Goal: Navigation & Orientation: Find specific page/section

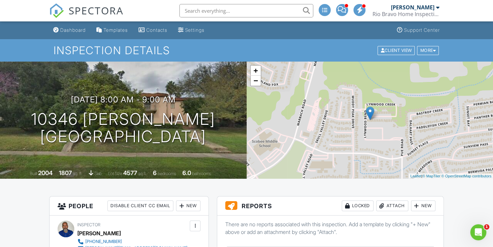
click at [255, 86] on div "+ − Leaflet | © MapTiler © OpenStreetMap contributors" at bounding box center [369, 120] width 246 height 117
click at [257, 72] on link "+" at bounding box center [255, 71] width 10 height 10
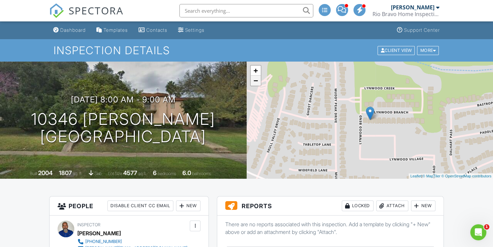
click at [256, 82] on link "−" at bounding box center [255, 81] width 10 height 10
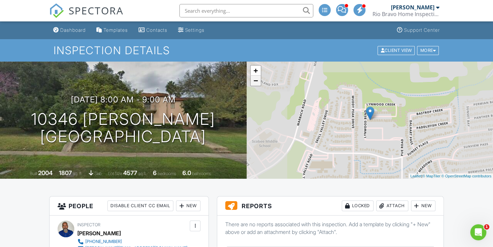
click at [256, 82] on link "−" at bounding box center [255, 81] width 10 height 10
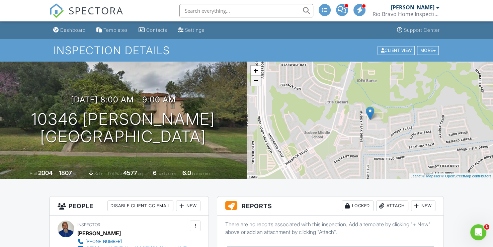
click at [256, 82] on link "−" at bounding box center [255, 81] width 10 height 10
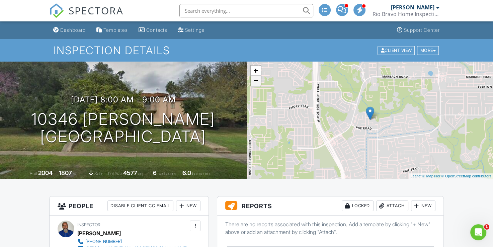
click at [254, 82] on link "−" at bounding box center [255, 81] width 10 height 10
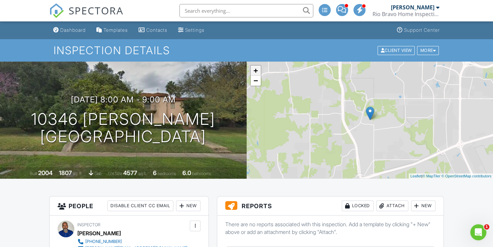
click at [256, 71] on link "+" at bounding box center [255, 71] width 10 height 10
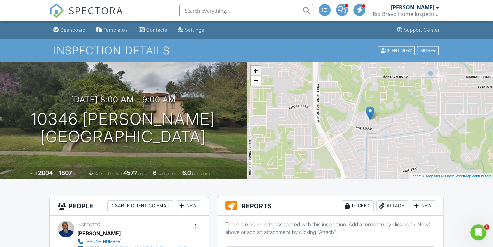
click at [256, 71] on link "+" at bounding box center [255, 71] width 10 height 10
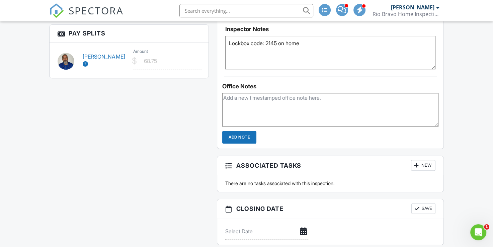
scroll to position [502, 0]
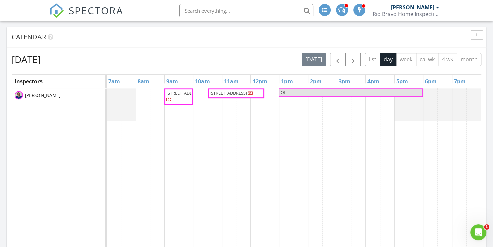
scroll to position [234, 0]
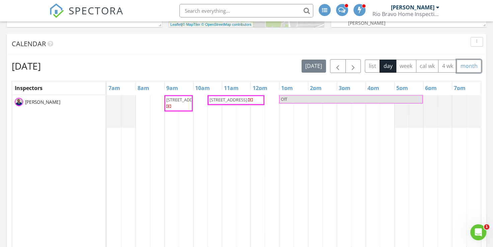
click at [466, 65] on button "month" at bounding box center [468, 66] width 25 height 13
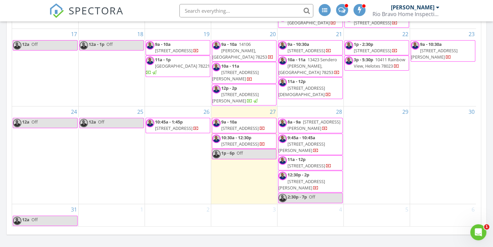
scroll to position [368, 0]
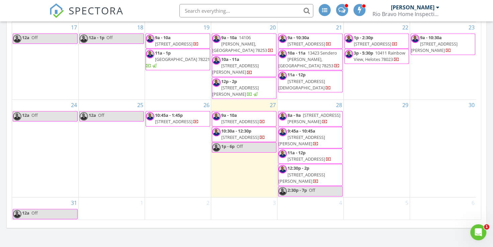
click at [316, 142] on span "211 Porter St, San Antonio 78210" at bounding box center [301, 140] width 46 height 12
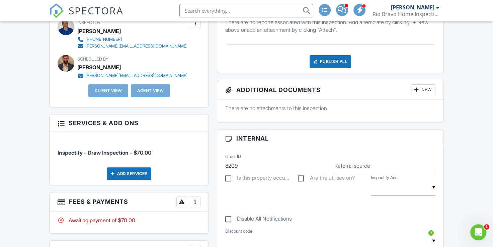
scroll to position [134, 0]
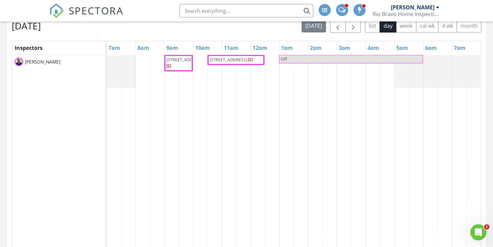
scroll to position [201, 0]
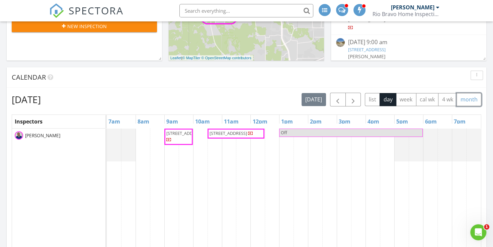
click at [471, 100] on button "month" at bounding box center [468, 99] width 25 height 13
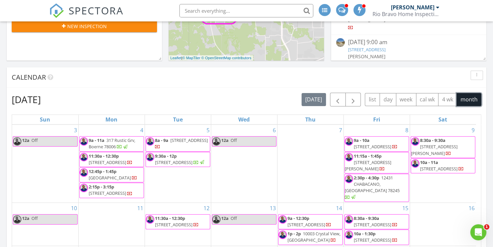
scroll to position [115, 0]
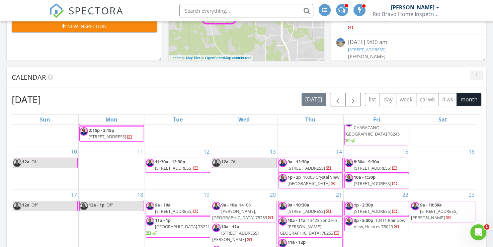
click at [476, 77] on icon "button" at bounding box center [476, 75] width 1 height 5
click at [281, 82] on div "Calendar" at bounding box center [246, 77] width 479 height 20
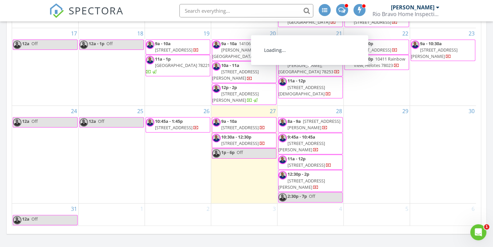
scroll to position [368, 0]
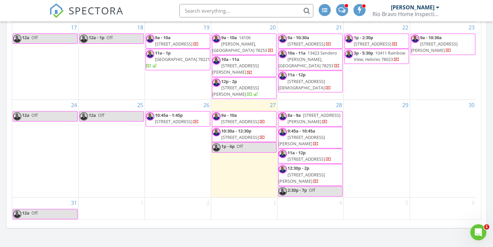
click at [303, 157] on span "113 E Mistletoe, San Antonio 78212" at bounding box center [305, 159] width 37 height 6
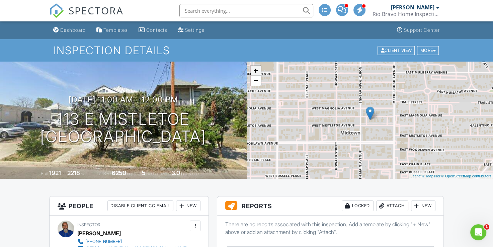
click at [257, 73] on link "+" at bounding box center [255, 71] width 10 height 10
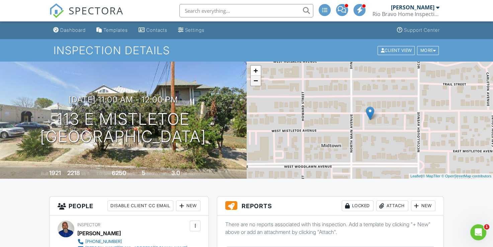
click at [257, 84] on link "−" at bounding box center [255, 81] width 10 height 10
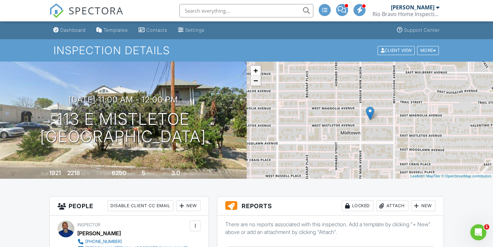
click at [257, 84] on link "−" at bounding box center [255, 81] width 10 height 10
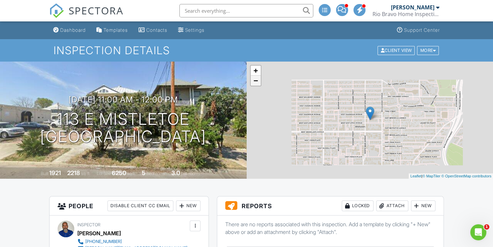
click at [256, 84] on link "−" at bounding box center [255, 81] width 10 height 10
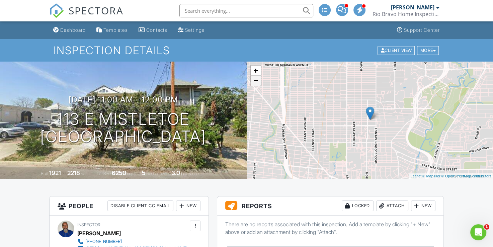
click at [256, 84] on link "−" at bounding box center [255, 81] width 10 height 10
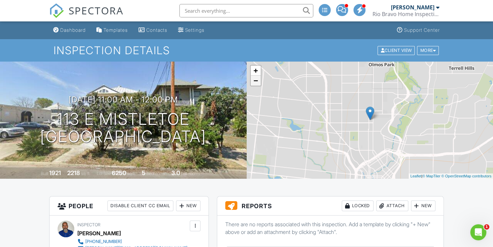
click at [256, 84] on link "−" at bounding box center [255, 81] width 10 height 10
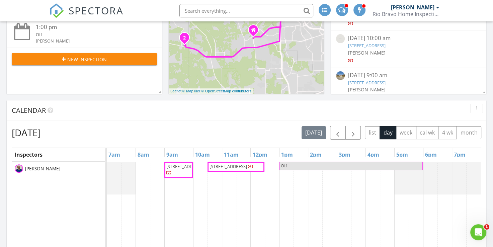
scroll to position [167, 0]
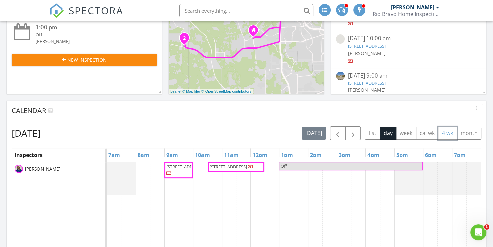
click at [448, 133] on button "4 wk" at bounding box center [447, 132] width 19 height 13
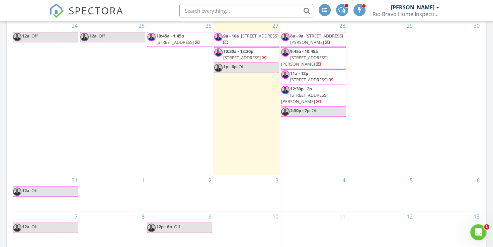
scroll to position [301, 0]
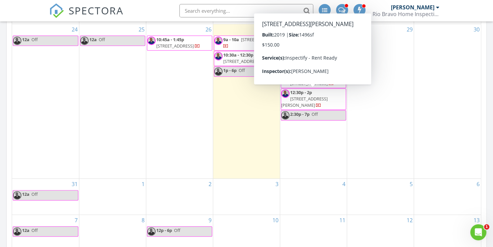
drag, startPoint x: 314, startPoint y: 95, endPoint x: 306, endPoint y: 95, distance: 8.0
click at [306, 95] on span "12:30p - 2p" at bounding box center [301, 92] width 22 height 6
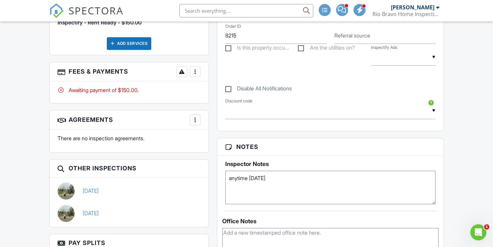
scroll to position [368, 0]
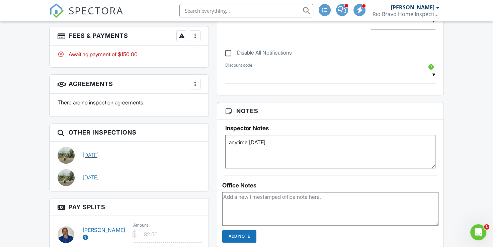
click at [99, 153] on link "[DATE]" at bounding box center [91, 154] width 16 height 7
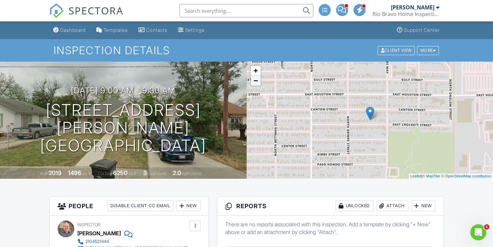
click at [254, 79] on link "−" at bounding box center [255, 81] width 10 height 10
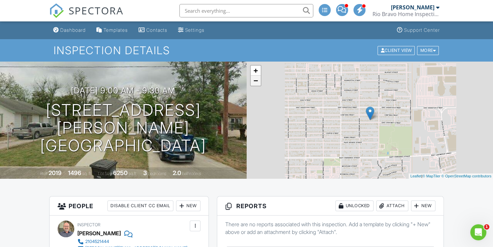
click at [254, 79] on link "−" at bounding box center [255, 81] width 10 height 10
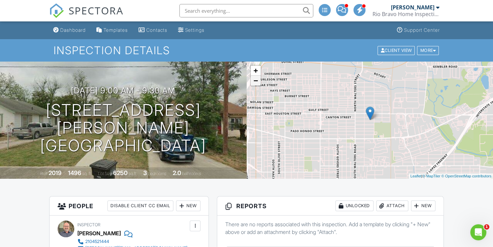
click at [254, 80] on link "−" at bounding box center [255, 81] width 10 height 10
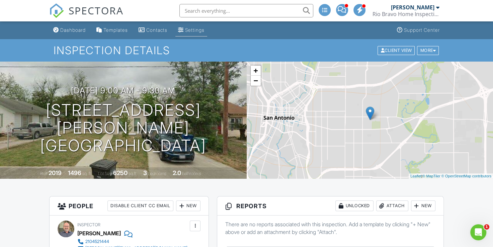
click at [194, 30] on div "Settings" at bounding box center [194, 30] width 19 height 6
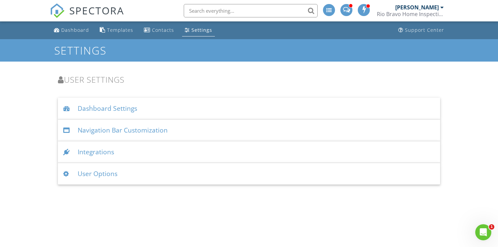
click at [173, 114] on div "Dashboard Settings" at bounding box center [249, 109] width 382 height 22
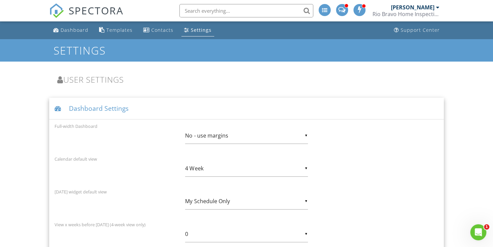
scroll to position [33, 0]
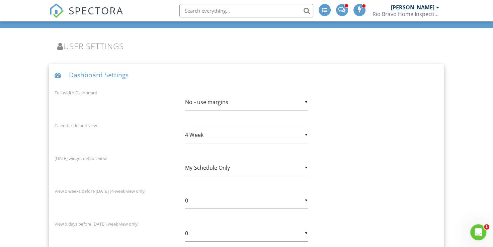
click at [306, 133] on div "▼ 4 Week Day Week 4 Week Month Day Week 4 Week Month" at bounding box center [246, 135] width 122 height 16
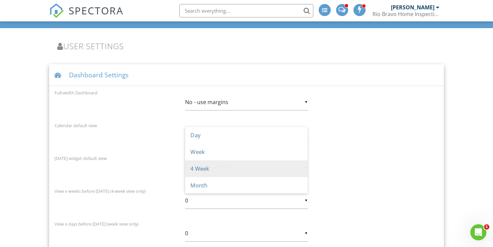
scroll to position [0, 0]
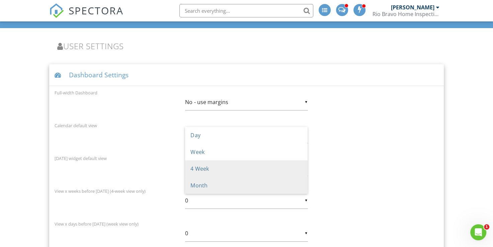
click at [268, 183] on span "Month" at bounding box center [246, 185] width 122 height 17
type input "Month"
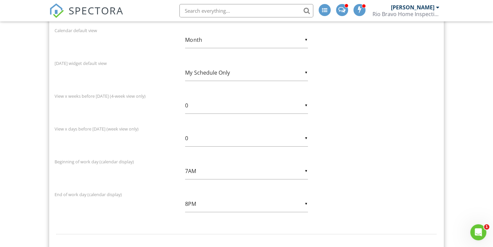
scroll to position [134, 0]
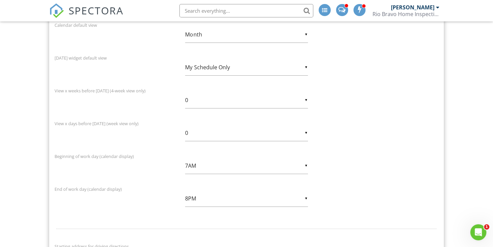
click at [306, 68] on div "▼ My Schedule Only My Schedule Only All Inspectors' Schedules My Schedule Only …" at bounding box center [246, 67] width 122 height 16
click at [397, 79] on div "Today widget default view ▼ My Schedule Only My Schedule Only All Inspectors' S…" at bounding box center [245, 69] width 391 height 30
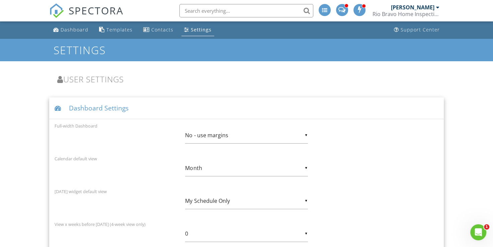
scroll to position [0, 0]
click at [63, 32] on div "Dashboard" at bounding box center [75, 30] width 28 height 6
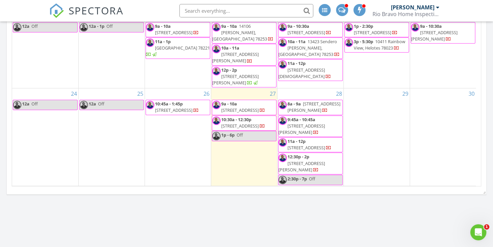
scroll to position [88, 0]
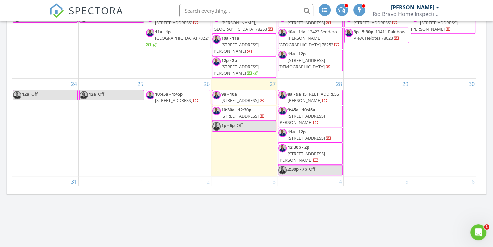
click at [321, 104] on span "8a - 9a [STREET_ADDRESS][PERSON_NAME]" at bounding box center [310, 97] width 64 height 13
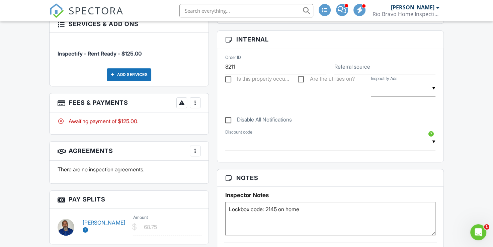
scroll to position [301, 0]
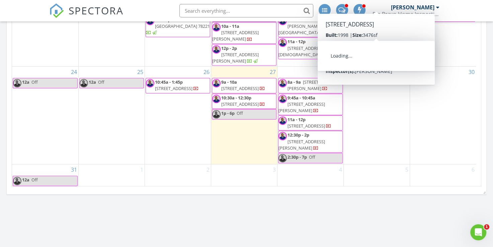
scroll to position [122, 0]
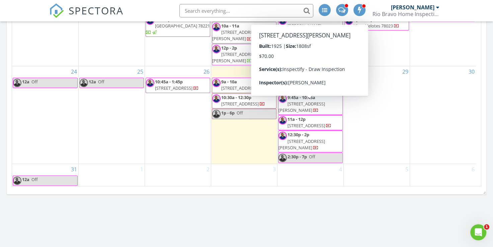
click at [306, 110] on span "211 Porter St, San Antonio 78210" at bounding box center [301, 107] width 46 height 12
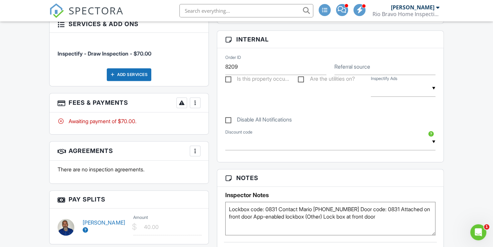
scroll to position [368, 0]
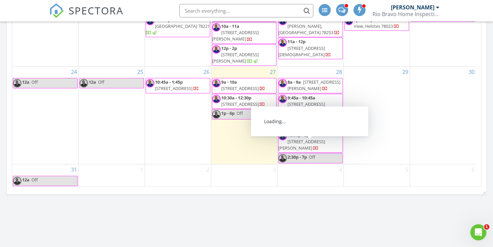
scroll to position [122, 0]
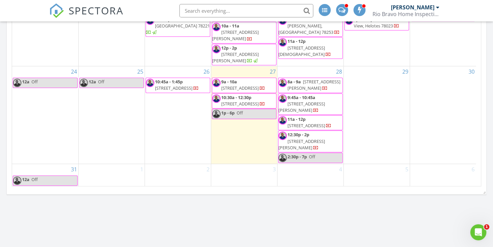
click at [309, 141] on span "[STREET_ADDRESS][PERSON_NAME]" at bounding box center [301, 144] width 46 height 12
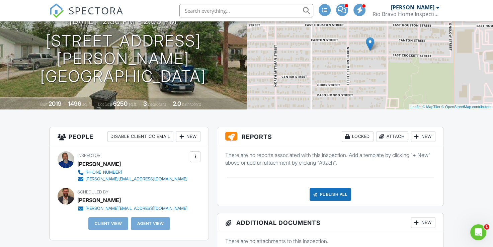
scroll to position [67, 0]
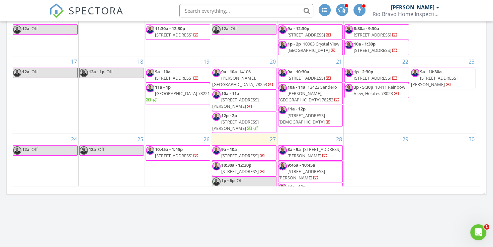
scroll to position [100, 0]
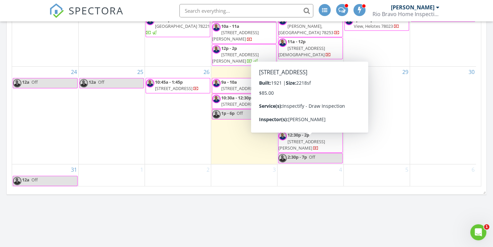
click at [308, 129] on span "[STREET_ADDRESS]" at bounding box center [305, 126] width 37 height 6
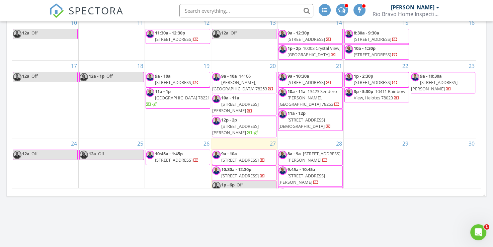
scroll to position [67, 0]
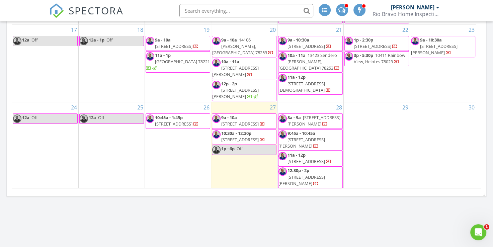
click at [311, 127] on span "8a - 9a [STREET_ADDRESS][PERSON_NAME]" at bounding box center [310, 120] width 64 height 13
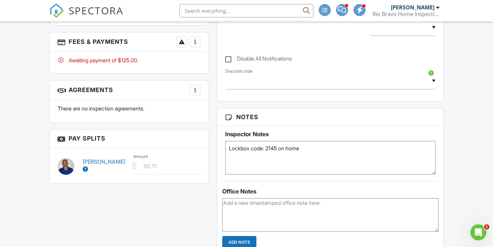
scroll to position [435, 0]
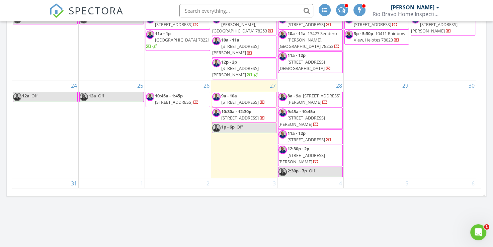
scroll to position [100, 0]
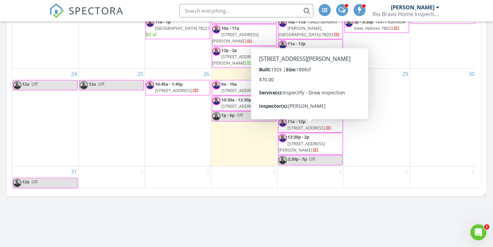
click at [305, 115] on span "211 Porter St, San Antonio 78210" at bounding box center [301, 109] width 46 height 12
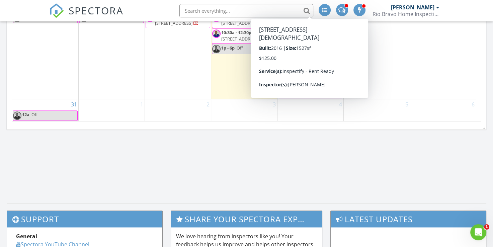
scroll to position [122, 0]
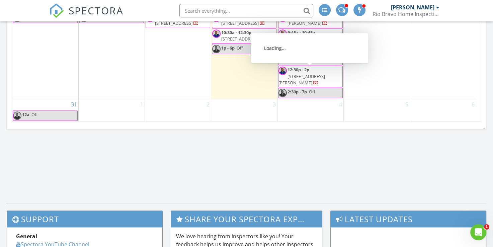
click at [315, 76] on span "2135 E Crockett St, San Antonio 78202" at bounding box center [301, 79] width 46 height 12
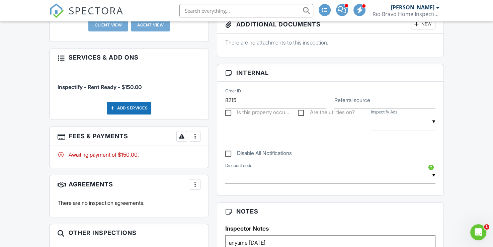
scroll to position [167, 0]
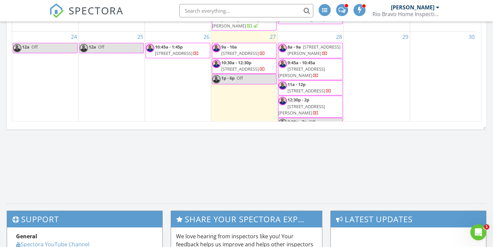
scroll to position [100, 0]
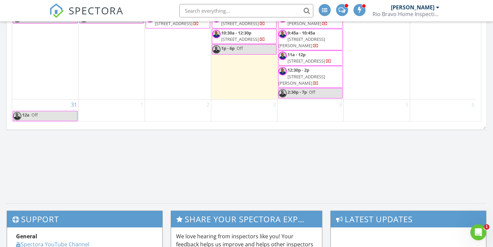
click at [307, 64] on link "11a - 12p [STREET_ADDRESS]" at bounding box center [309, 57] width 44 height 12
